Goal: Task Accomplishment & Management: Complete application form

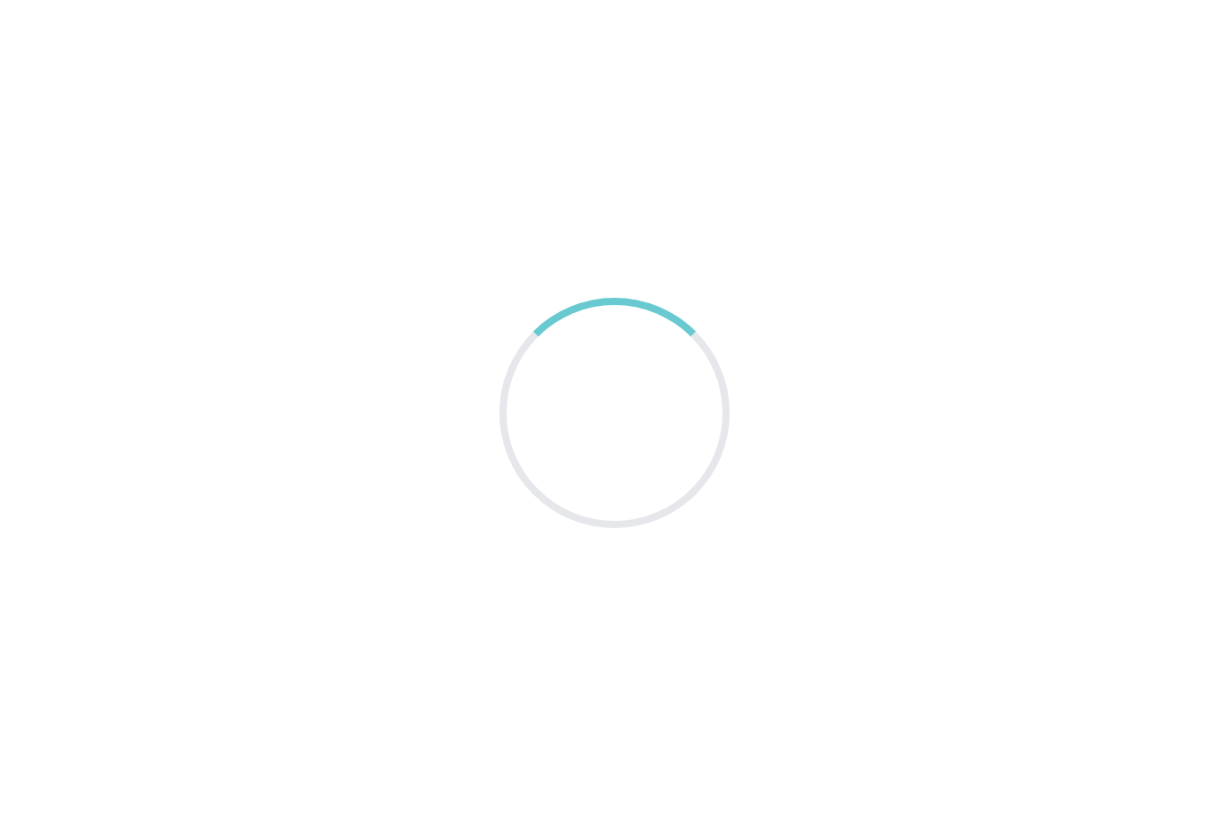
scroll to position [58, 0]
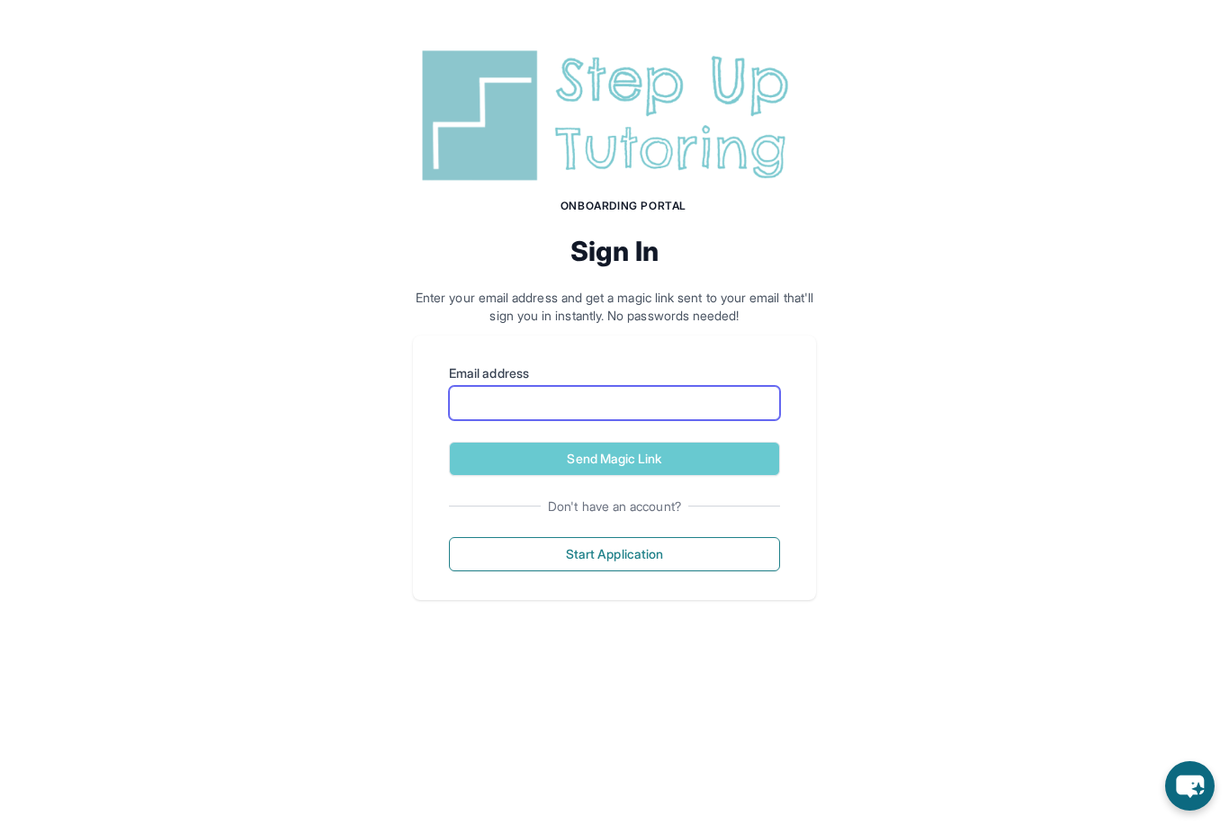
click at [654, 409] on input "Email address" at bounding box center [614, 403] width 331 height 34
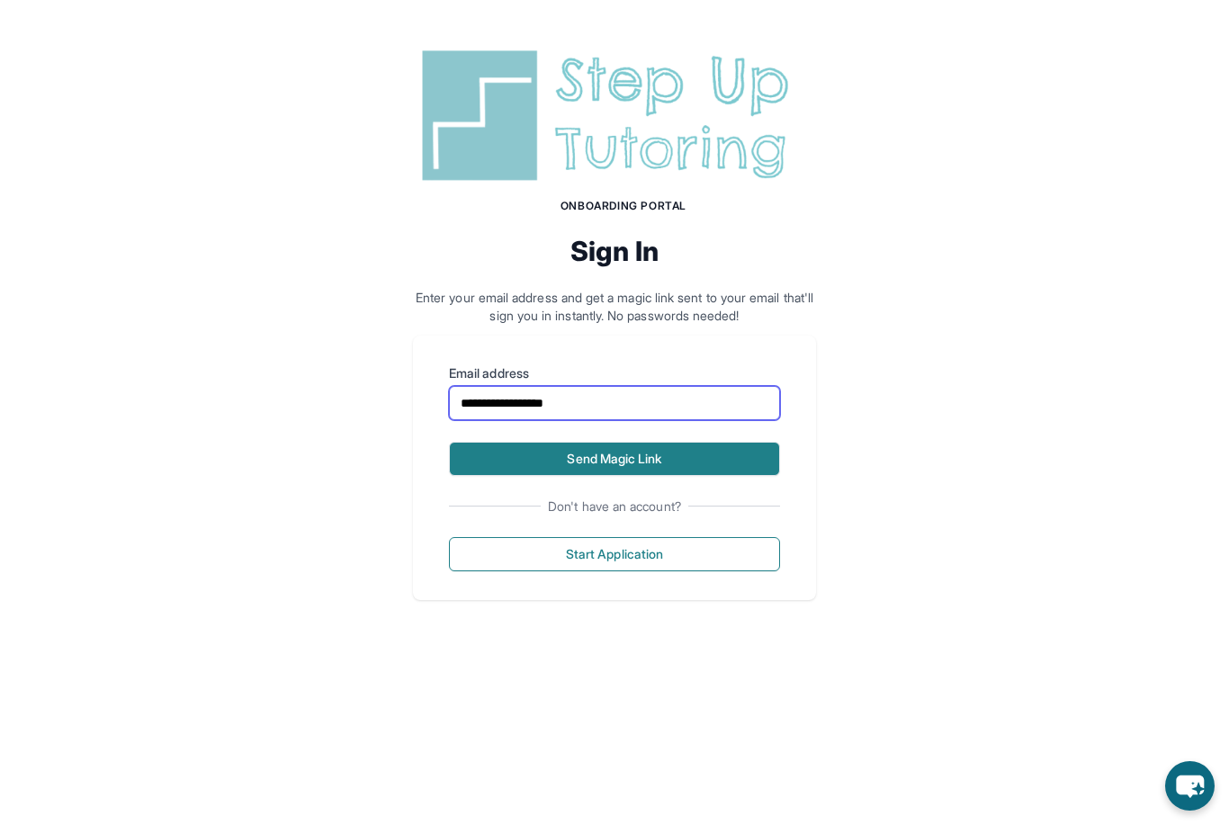
type input "**********"
click at [630, 460] on button "Send Magic Link" at bounding box center [614, 459] width 331 height 34
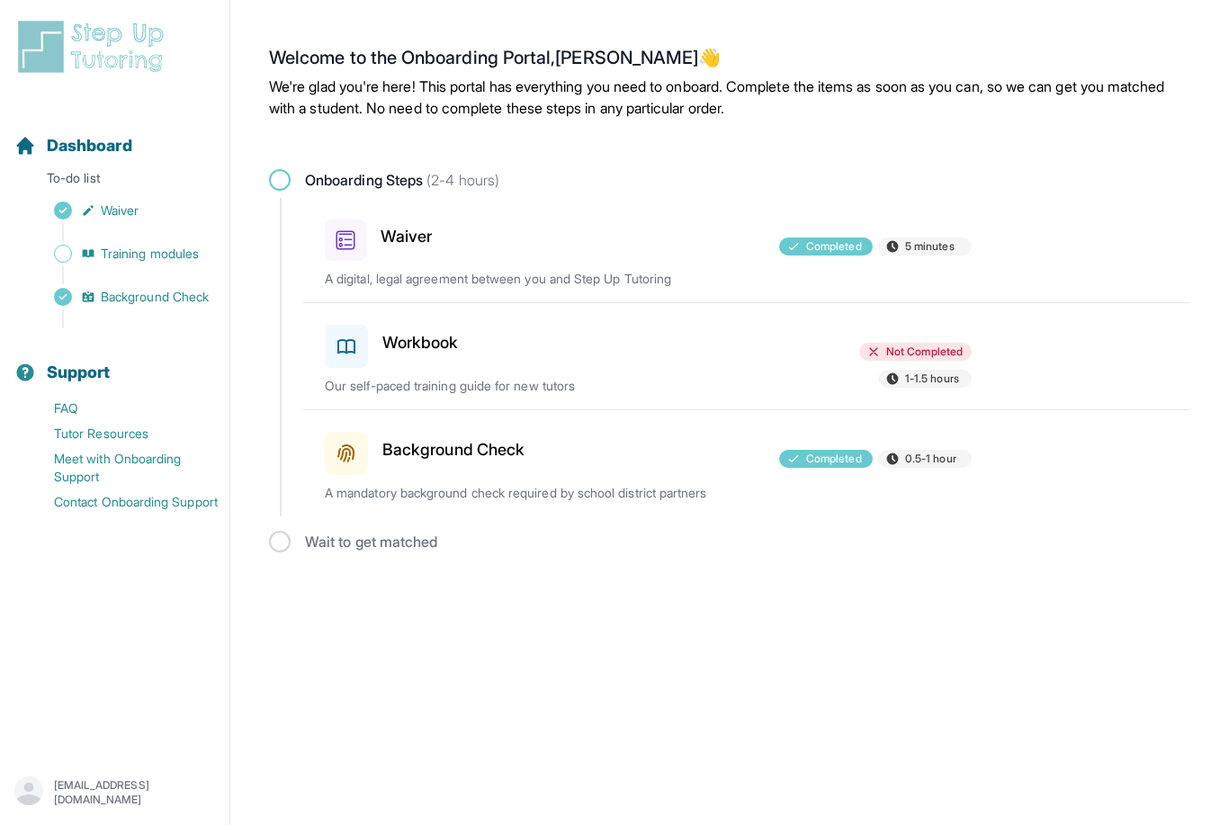
click at [388, 340] on h3 "Workbook" at bounding box center [420, 342] width 76 height 25
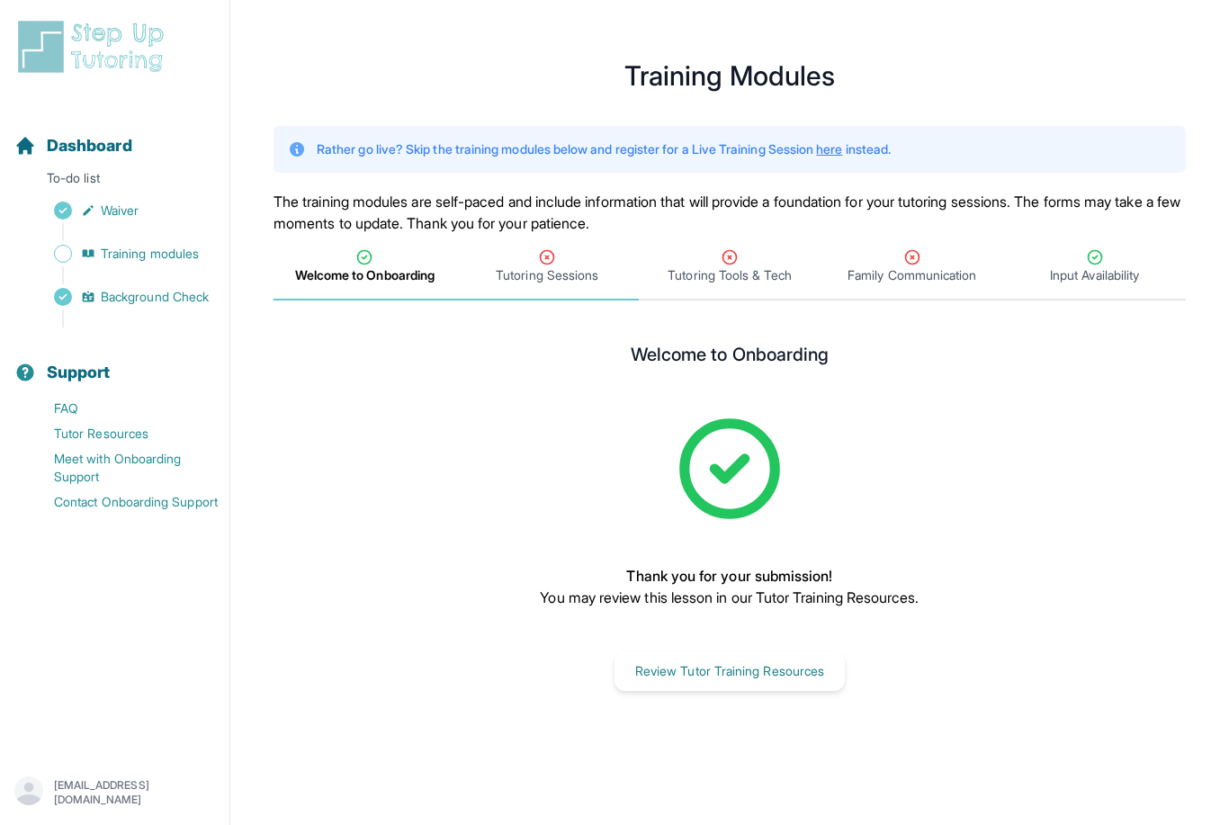
click at [553, 271] on span "Tutoring Sessions" at bounding box center [547, 275] width 103 height 18
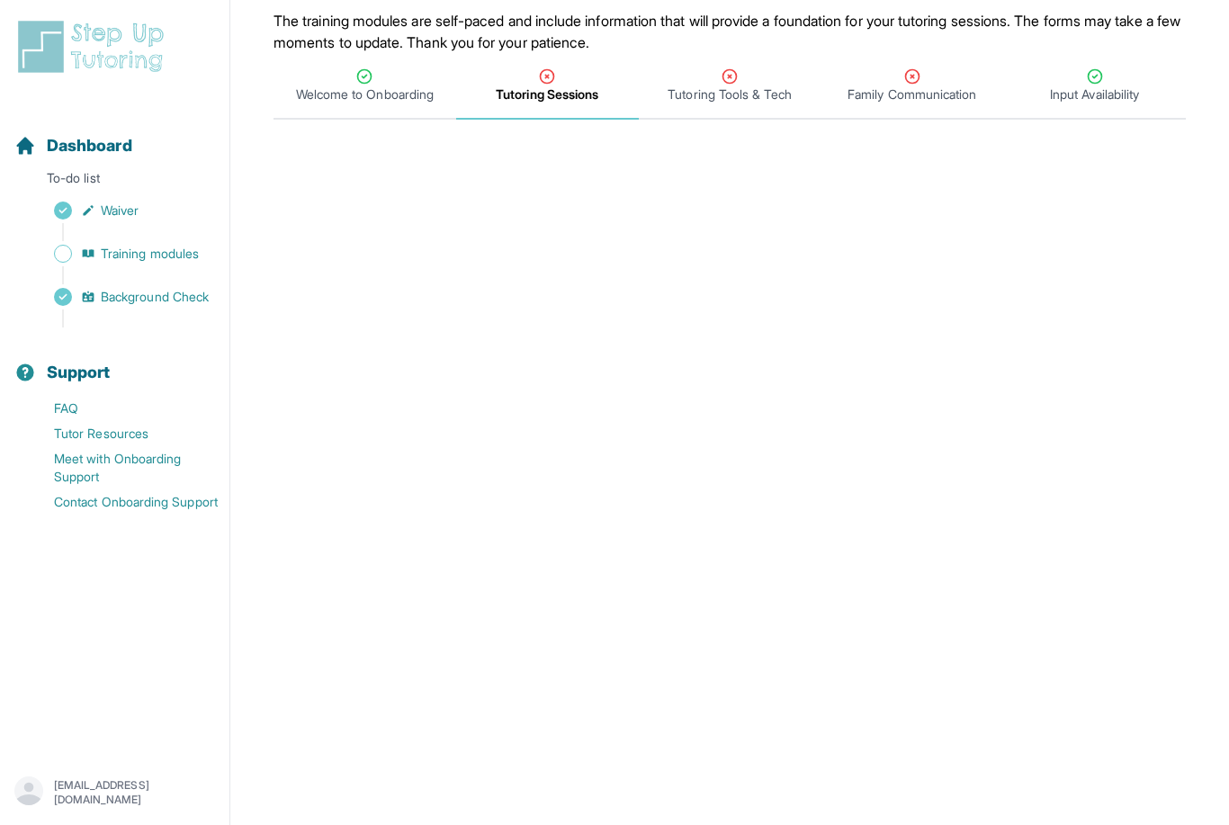
scroll to position [184, 0]
click at [742, 93] on span "Tutoring Tools & Tech" at bounding box center [729, 92] width 123 height 18
click at [576, 98] on span "Tutoring Sessions" at bounding box center [547, 92] width 103 height 18
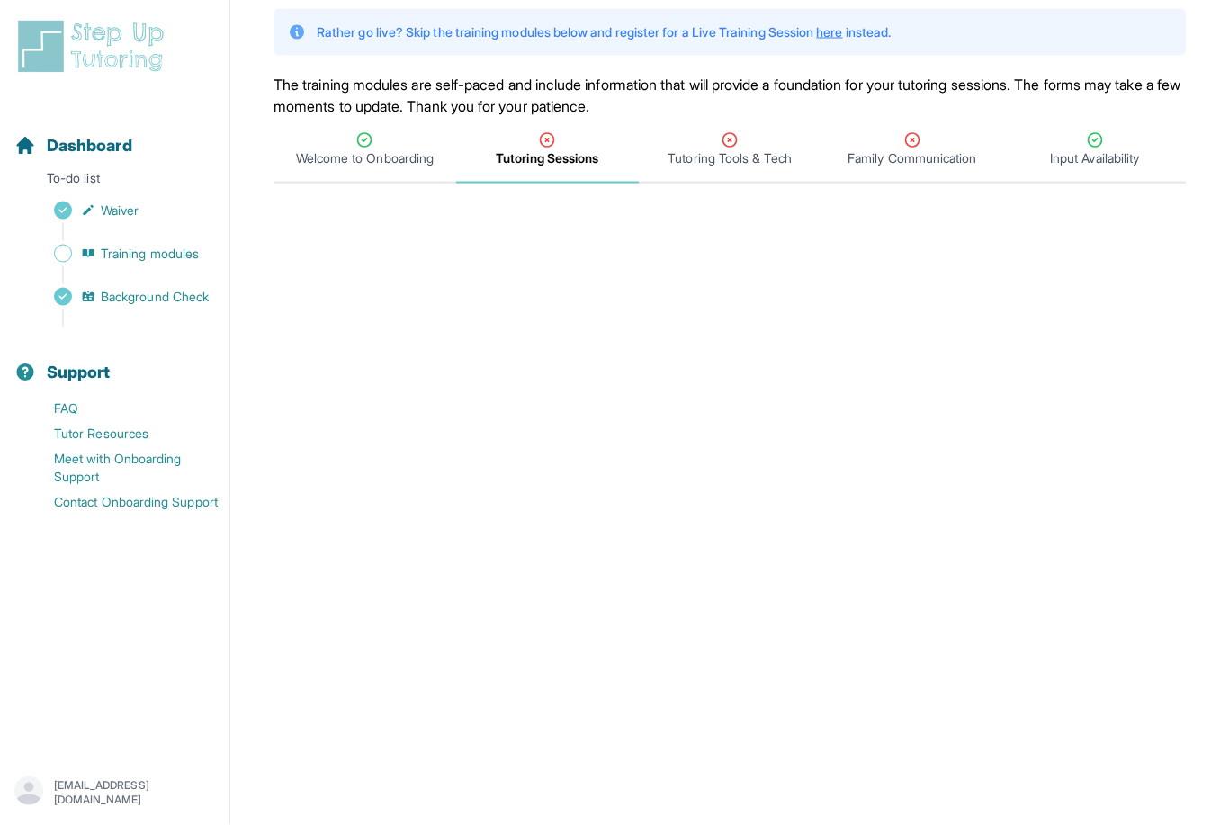
scroll to position [119, 0]
click at [741, 151] on span "Tutoring Tools & Tech" at bounding box center [729, 157] width 123 height 18
click at [567, 163] on span "Tutoring Sessions" at bounding box center [547, 157] width 103 height 18
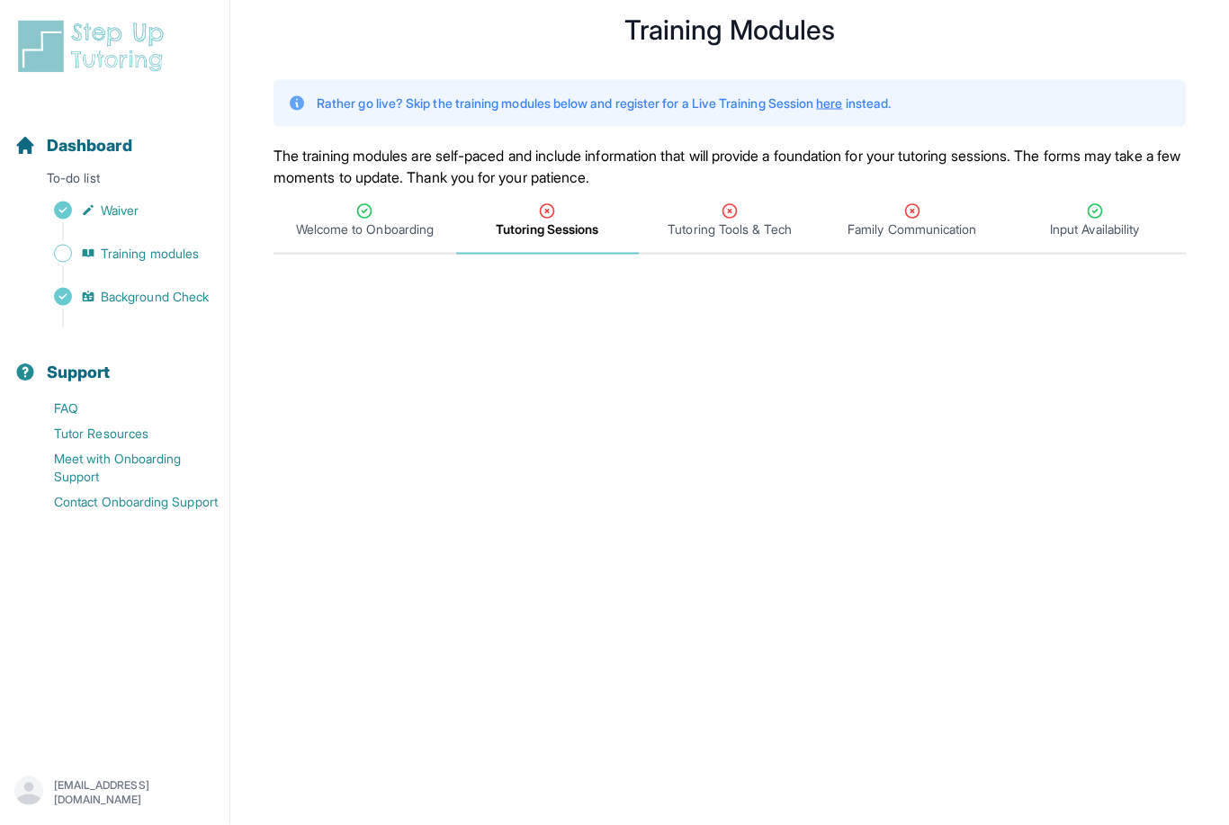
scroll to position [0, 0]
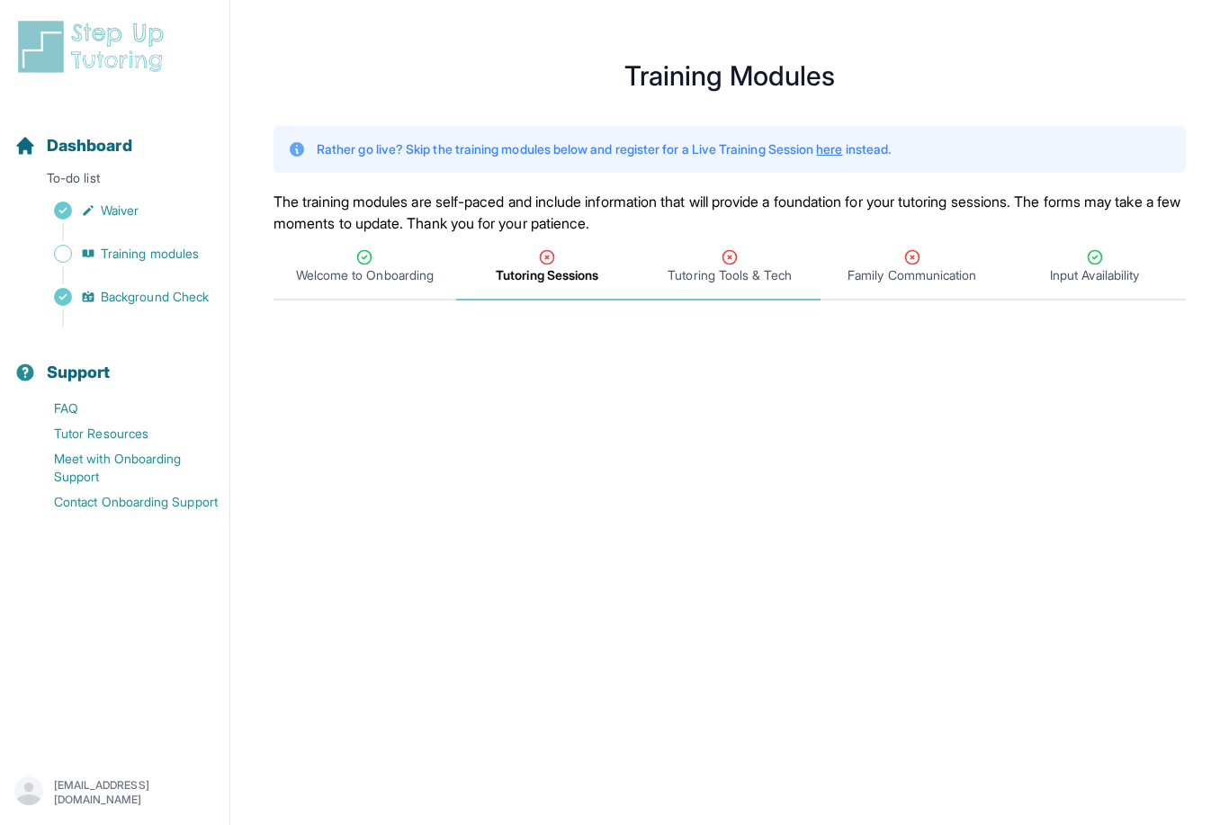
click at [759, 283] on span "Tutoring Tools & Tech" at bounding box center [729, 275] width 123 height 18
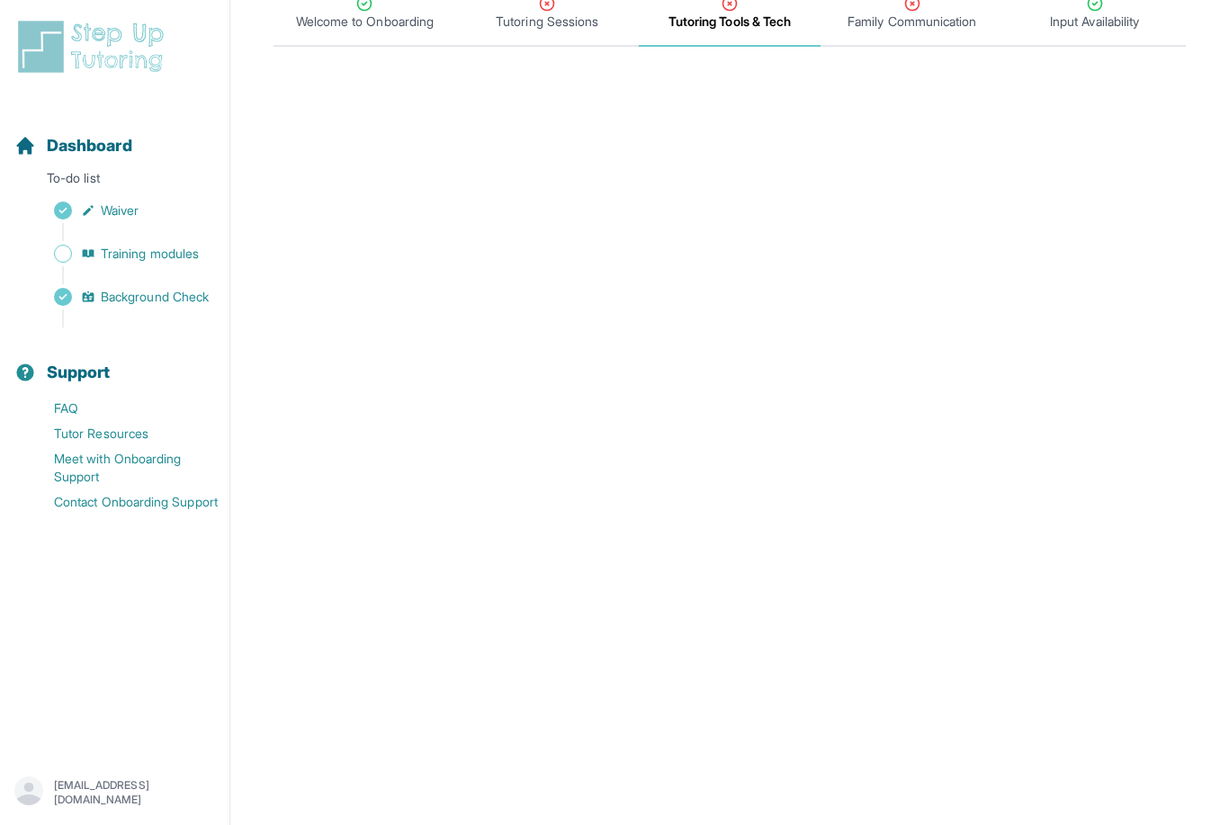
scroll to position [138, 0]
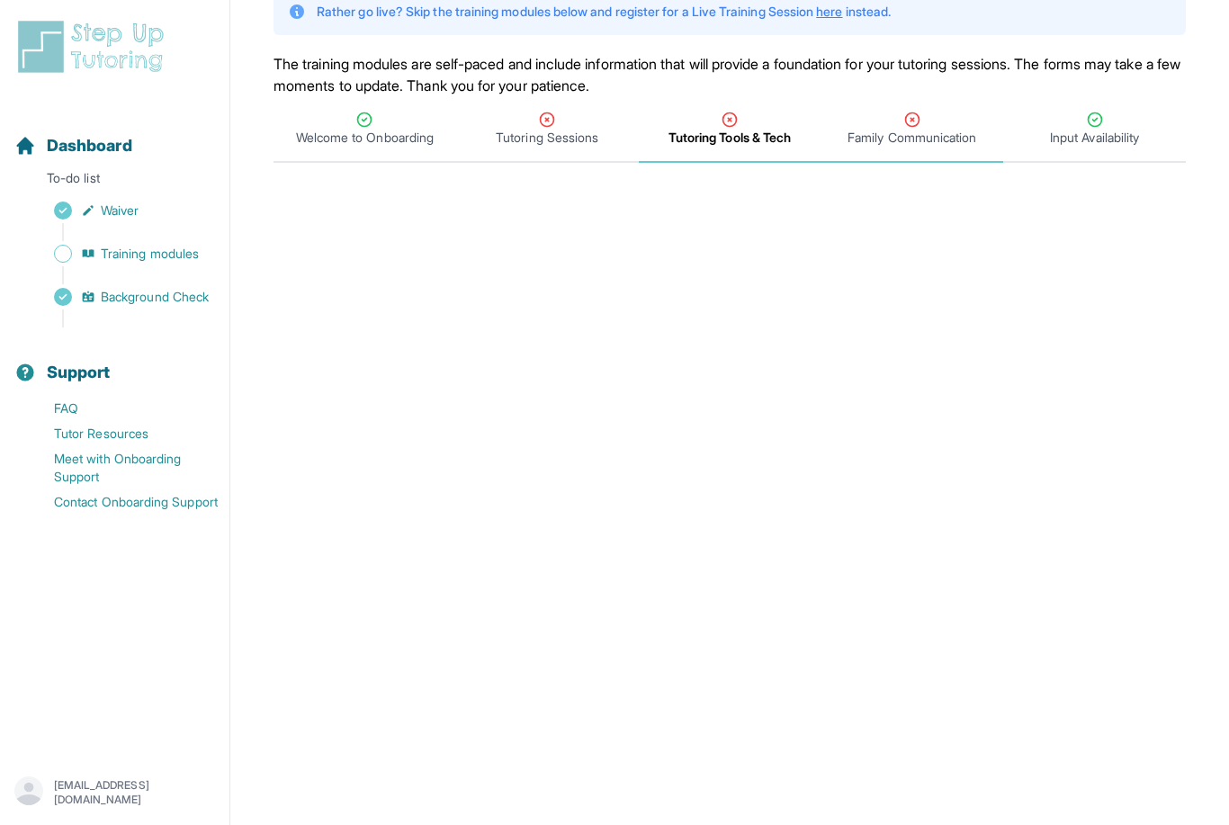
click at [885, 133] on span "Family Communication" at bounding box center [912, 138] width 129 height 18
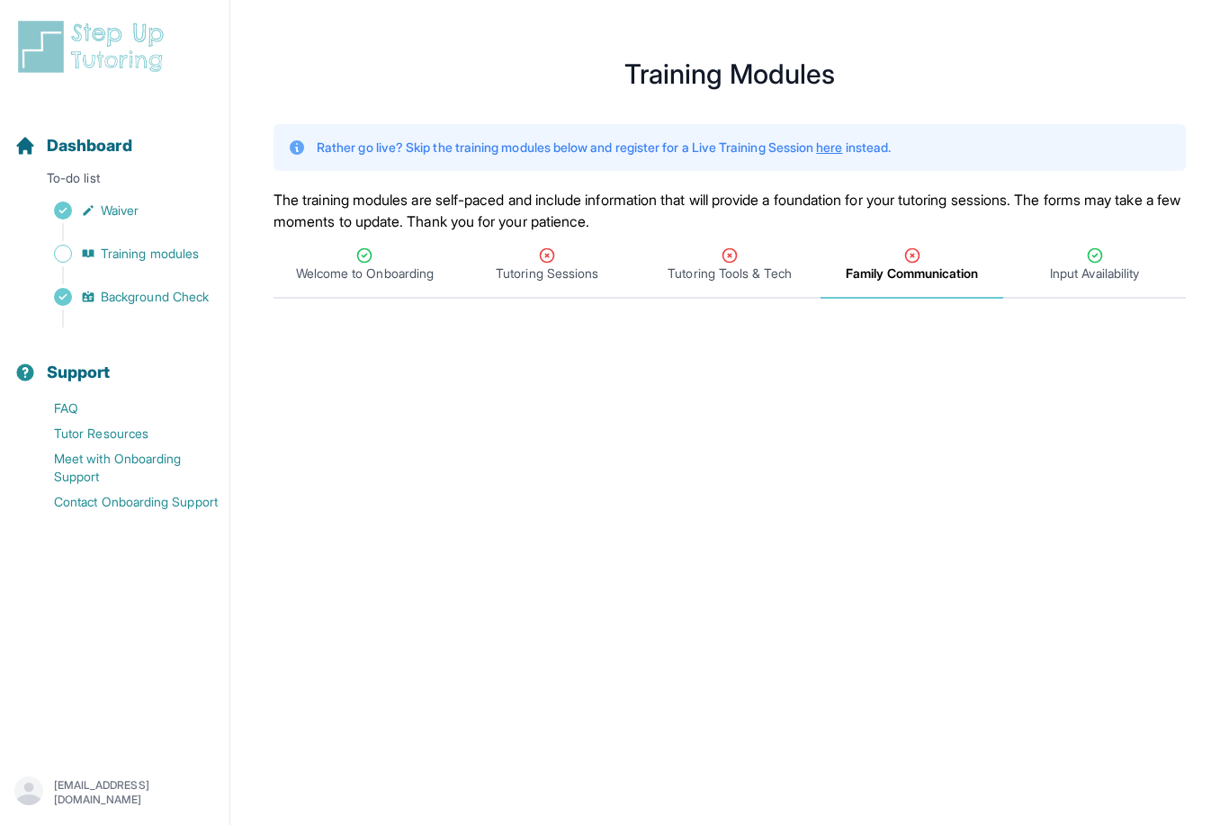
scroll to position [0, 0]
click at [1057, 267] on span "Input Availability" at bounding box center [1094, 275] width 89 height 18
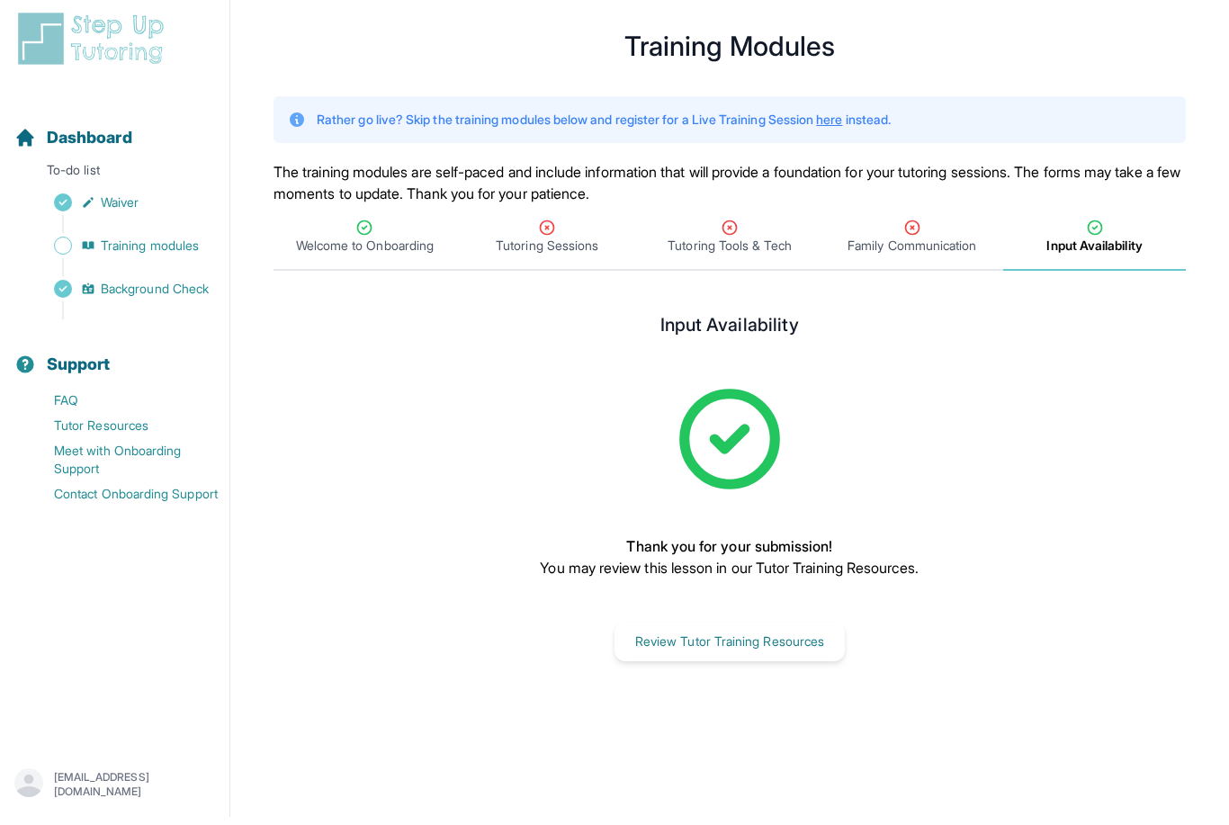
scroll to position [22, 0]
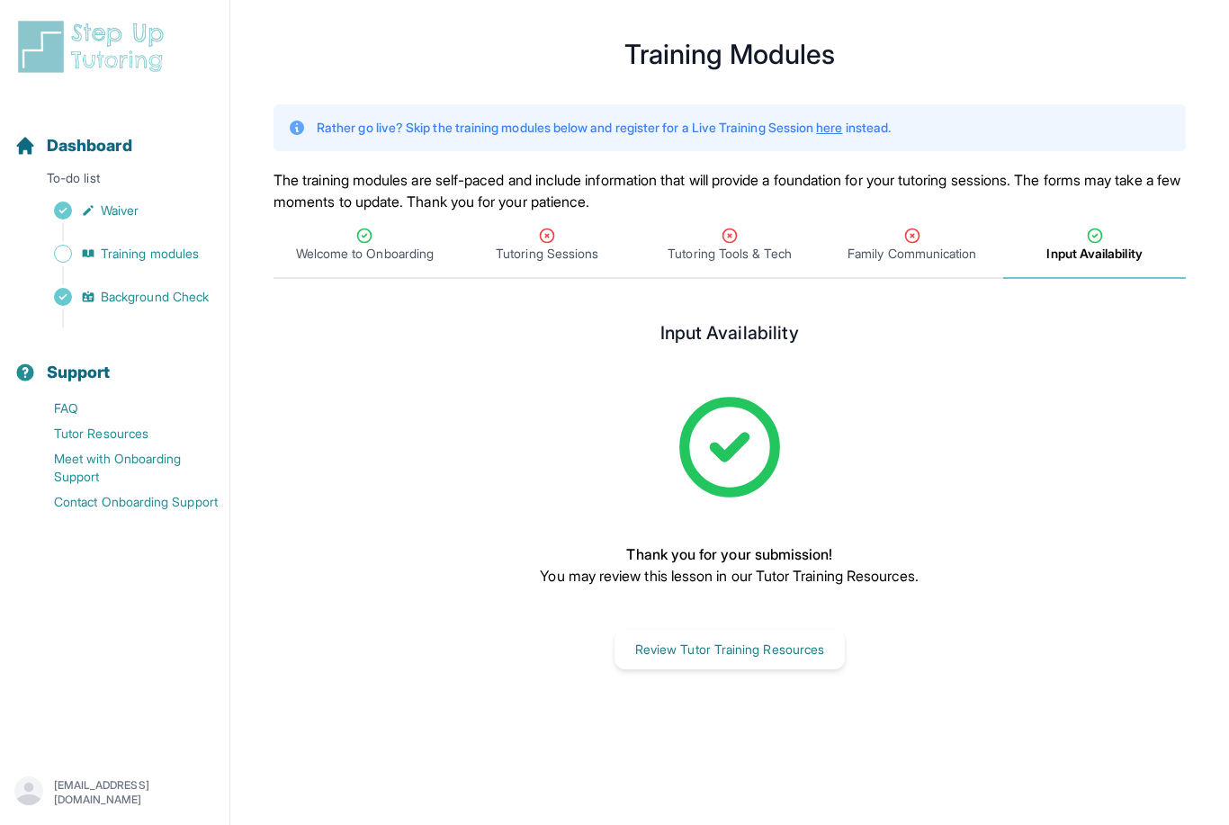
click at [780, 522] on div "Input Availability Thank you for your submission! You may review this lesson in…" at bounding box center [729, 495] width 605 height 347
click at [692, 642] on button "Review Tutor Training Resources" at bounding box center [730, 650] width 230 height 40
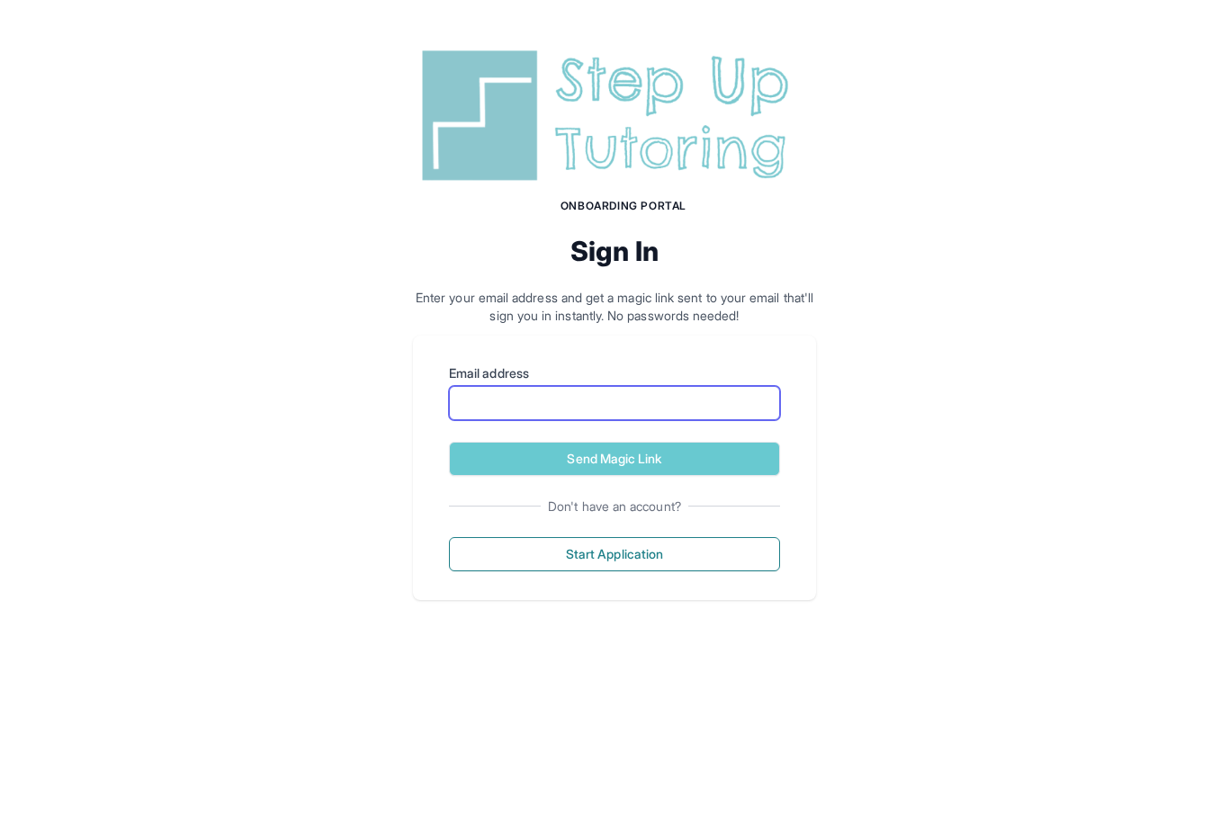
click at [702, 405] on input "Email address" at bounding box center [614, 403] width 331 height 34
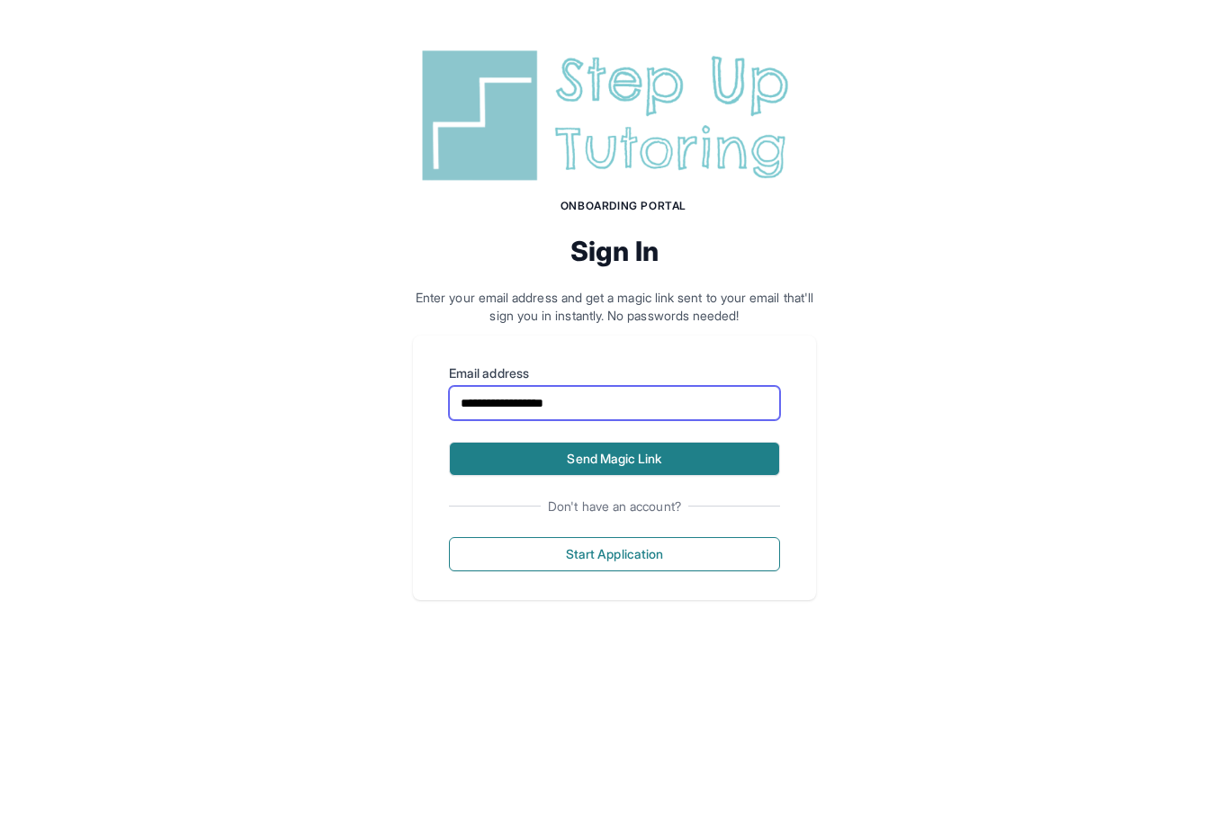
type input "**********"
click at [535, 449] on button "Send Magic Link" at bounding box center [614, 459] width 331 height 34
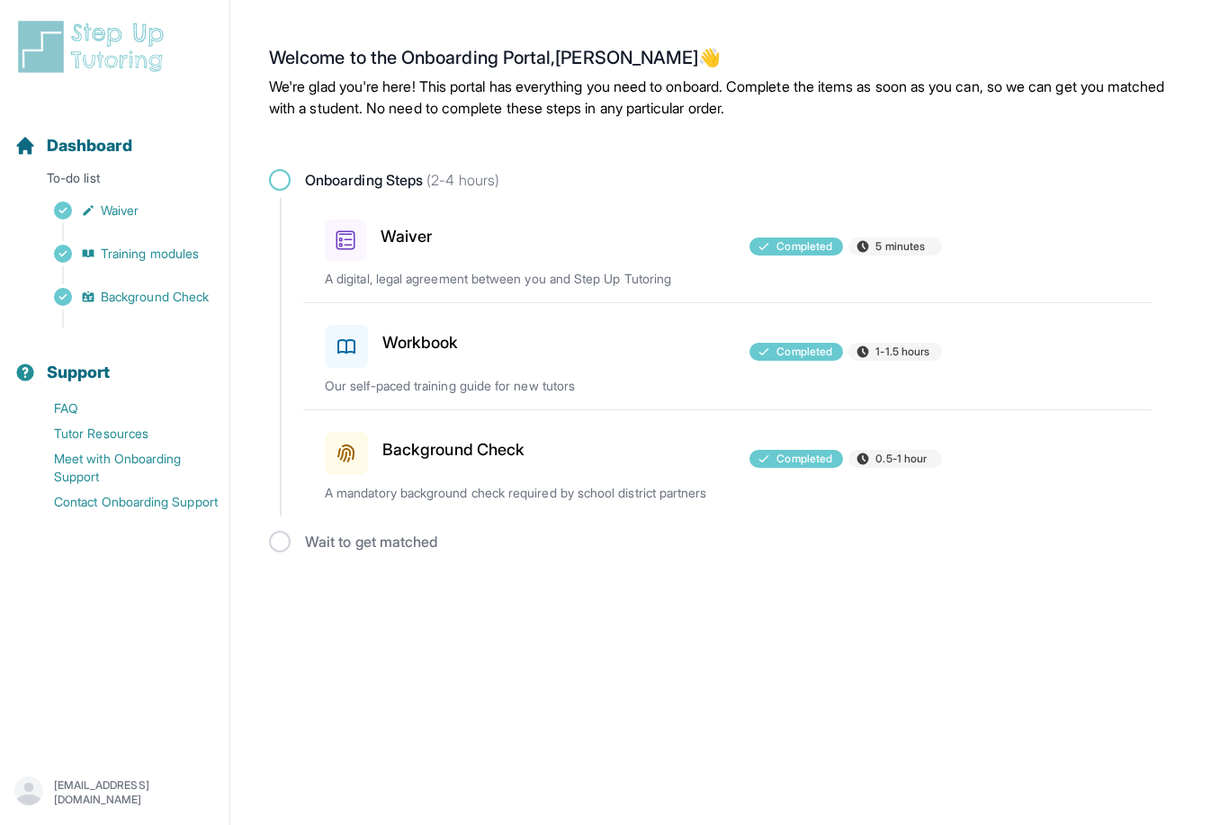
click at [319, 578] on html "Open sidebar Dashboard To-do list Waiver Training modules Background Check Supp…" at bounding box center [614, 289] width 1229 height 578
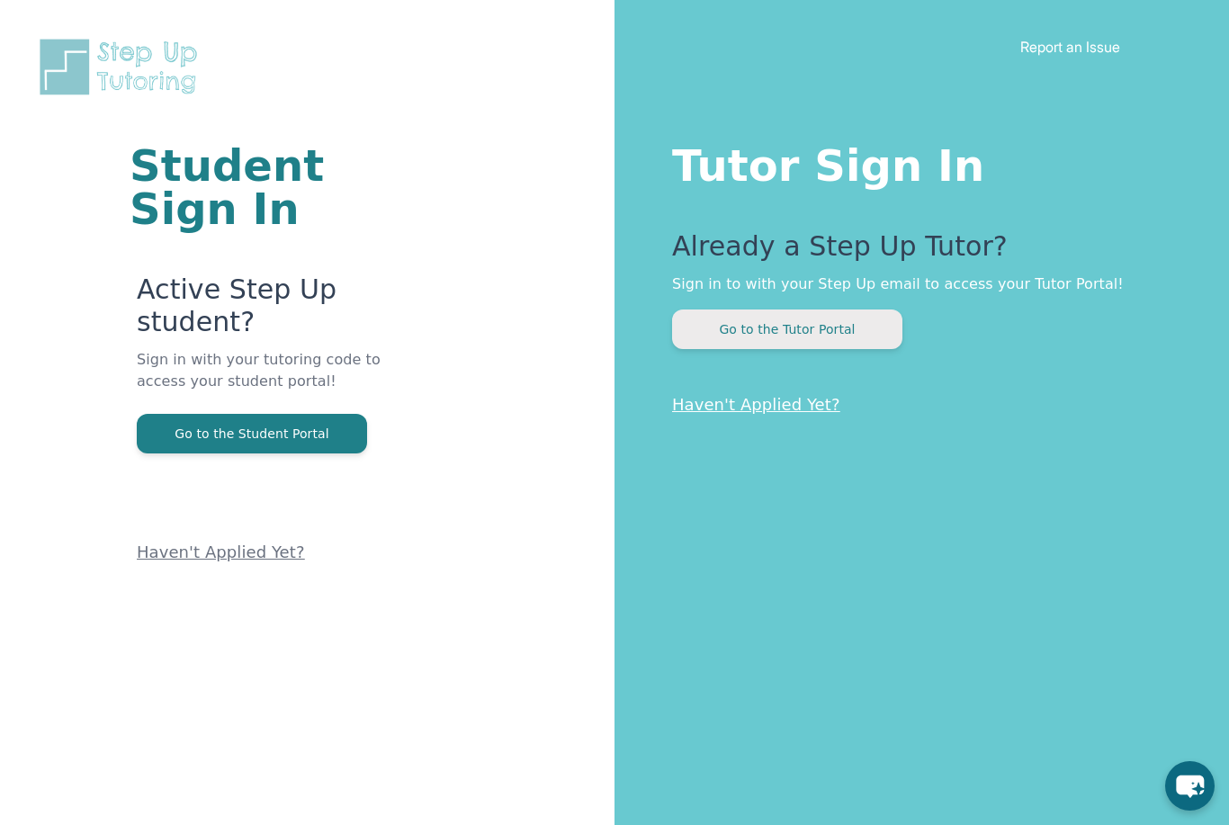
click at [822, 337] on button "Go to the Tutor Portal" at bounding box center [787, 330] width 230 height 40
